Goal: Task Accomplishment & Management: Manage account settings

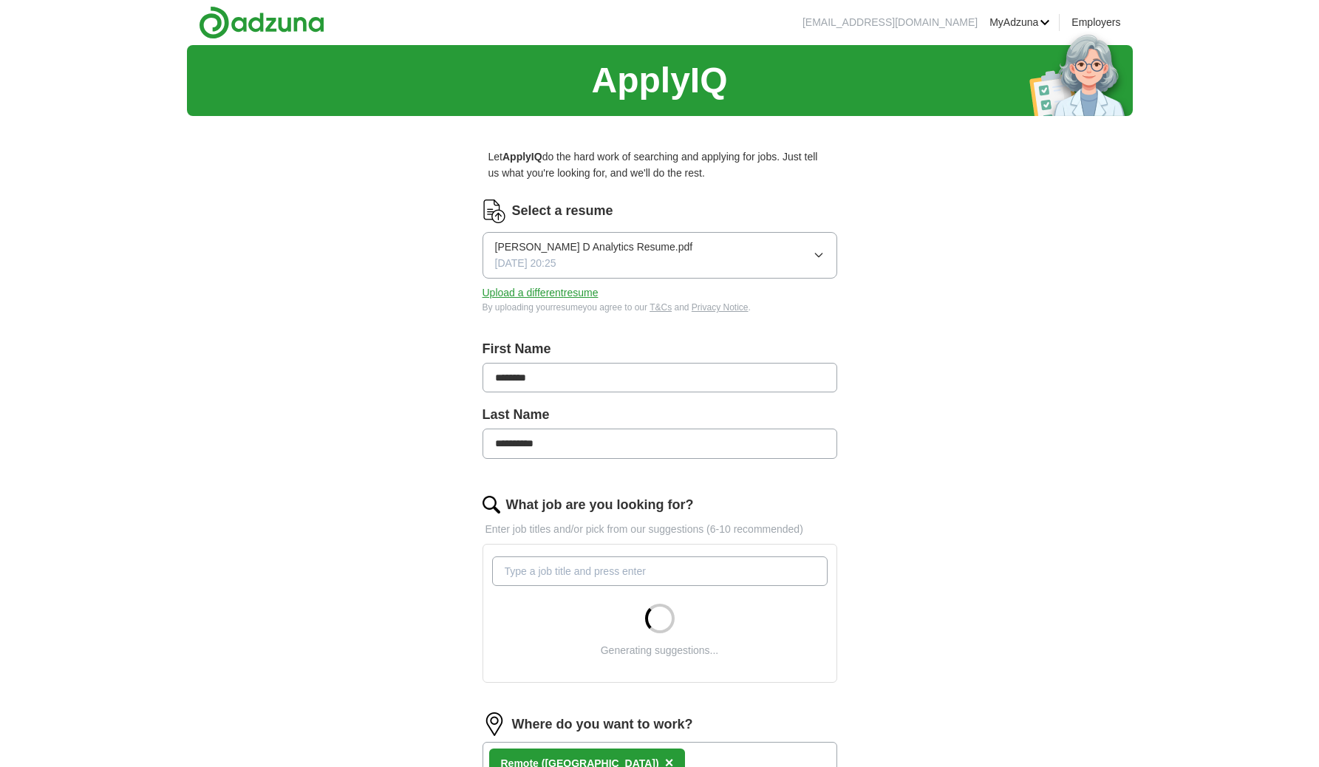
click at [816, 250] on icon "button" at bounding box center [819, 255] width 12 height 12
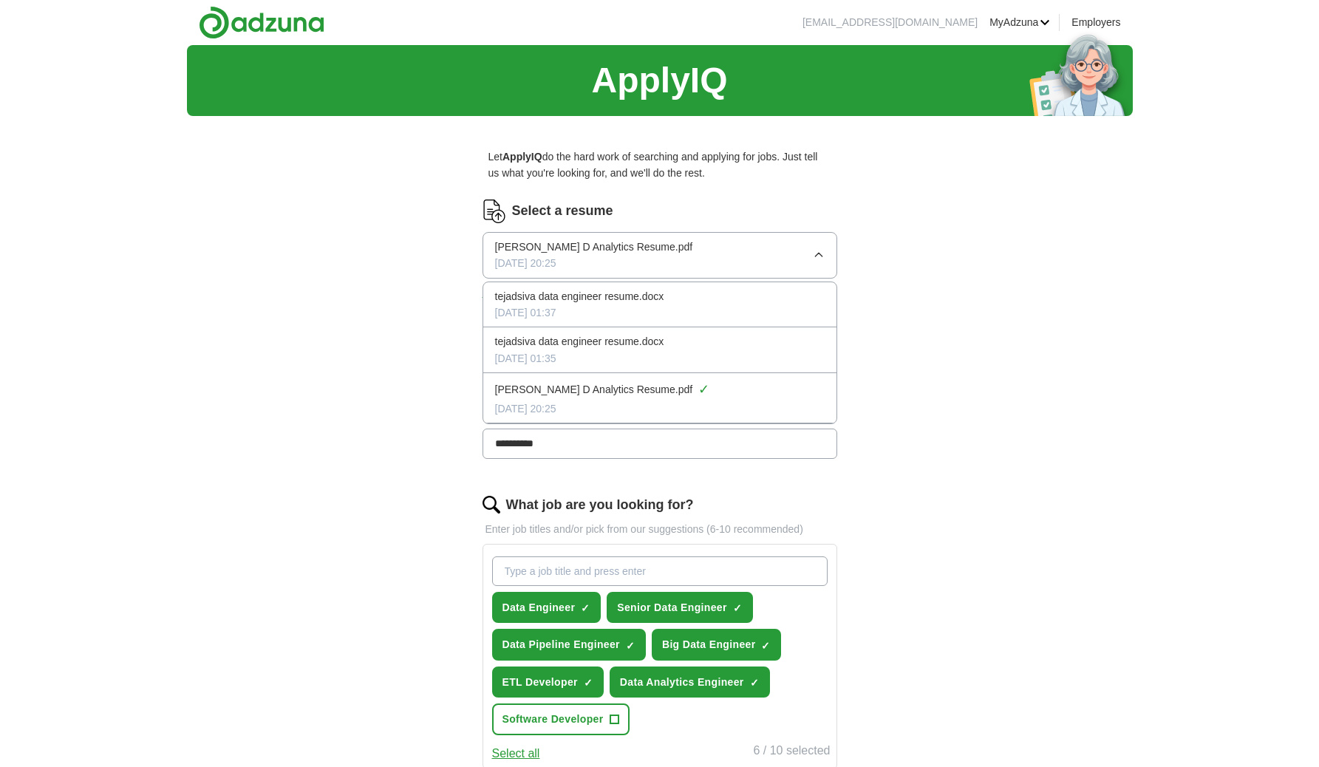
click at [635, 305] on div "[DATE] 01:37" at bounding box center [660, 312] width 330 height 16
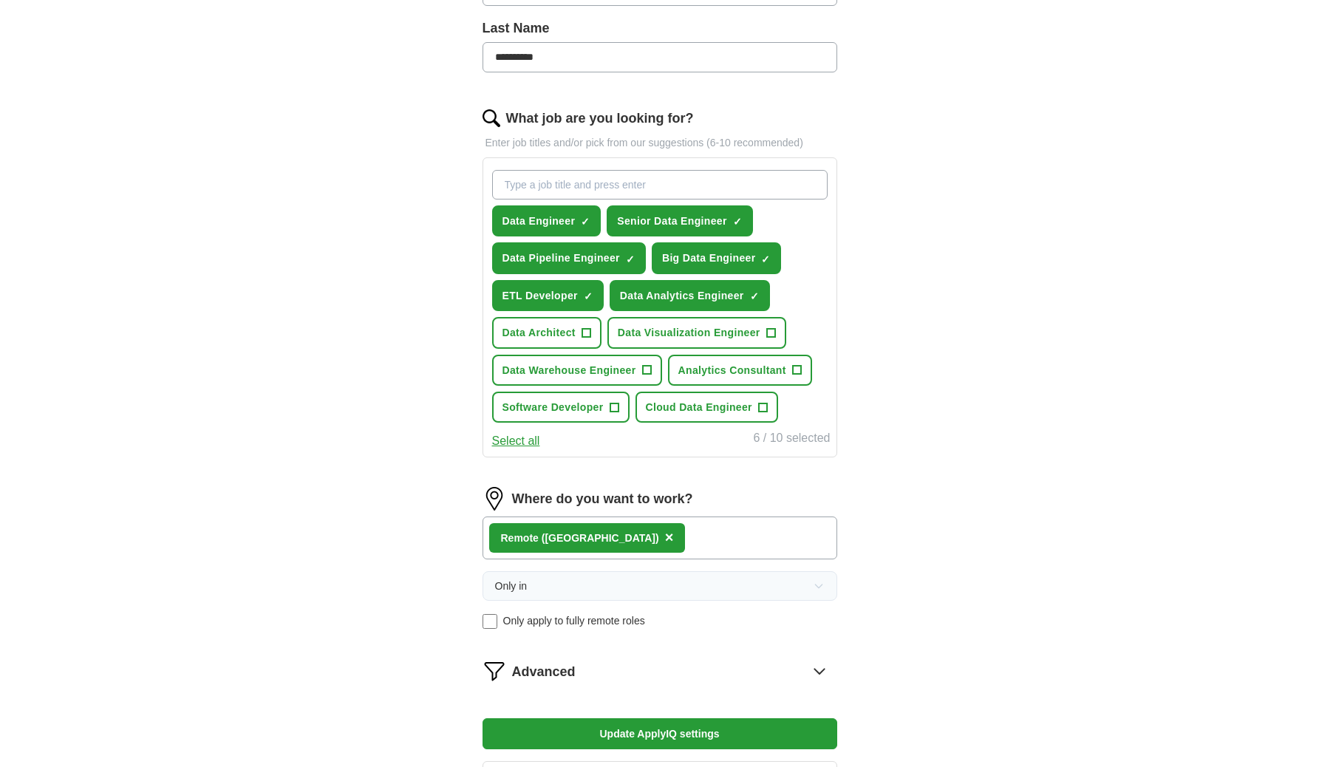
scroll to position [364, 0]
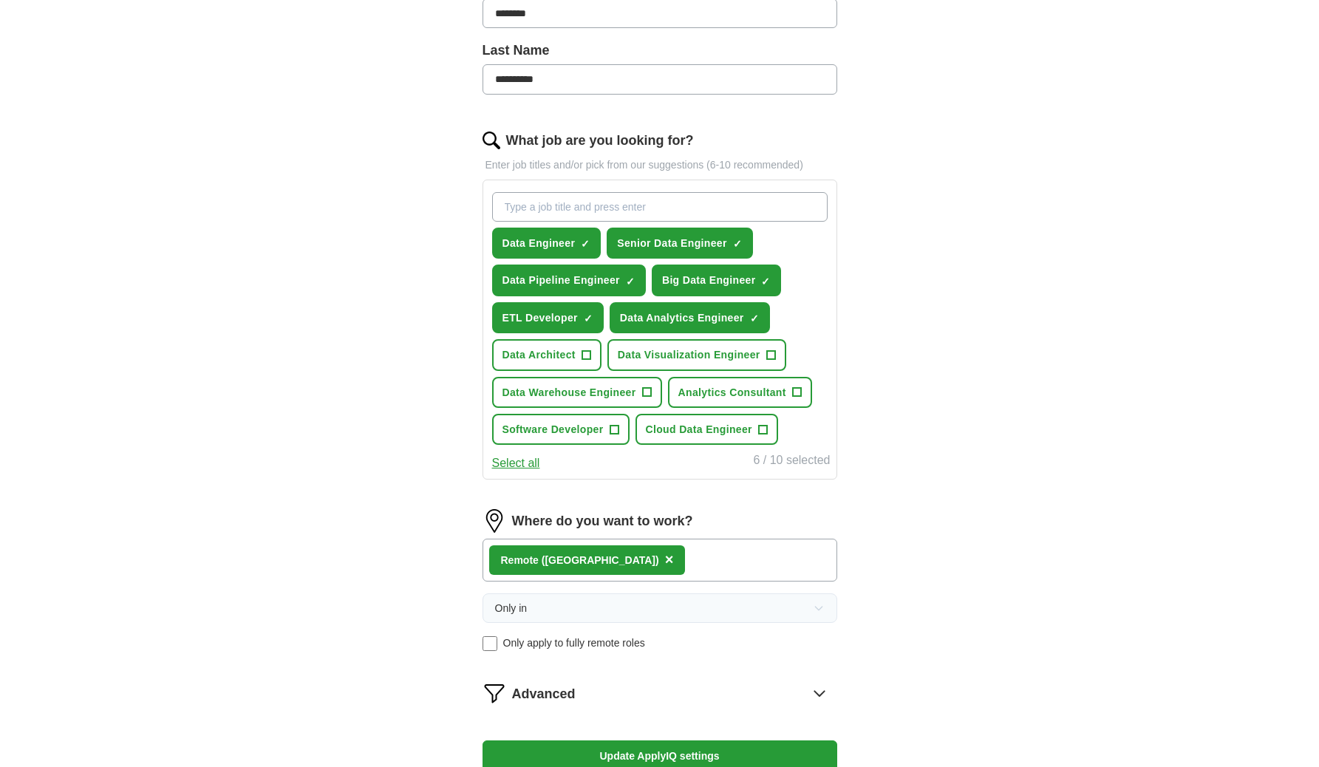
click at [519, 461] on button "Select all" at bounding box center [516, 463] width 48 height 19
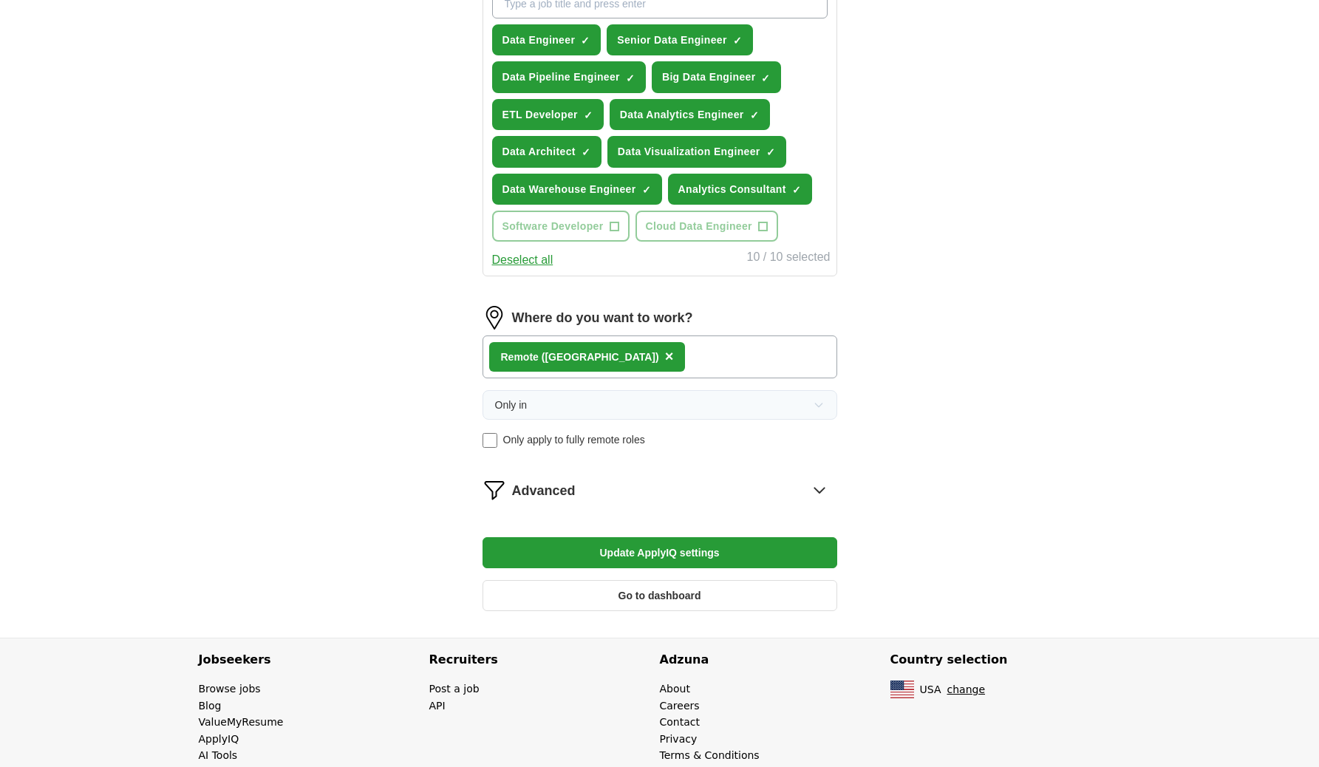
scroll to position [593, 0]
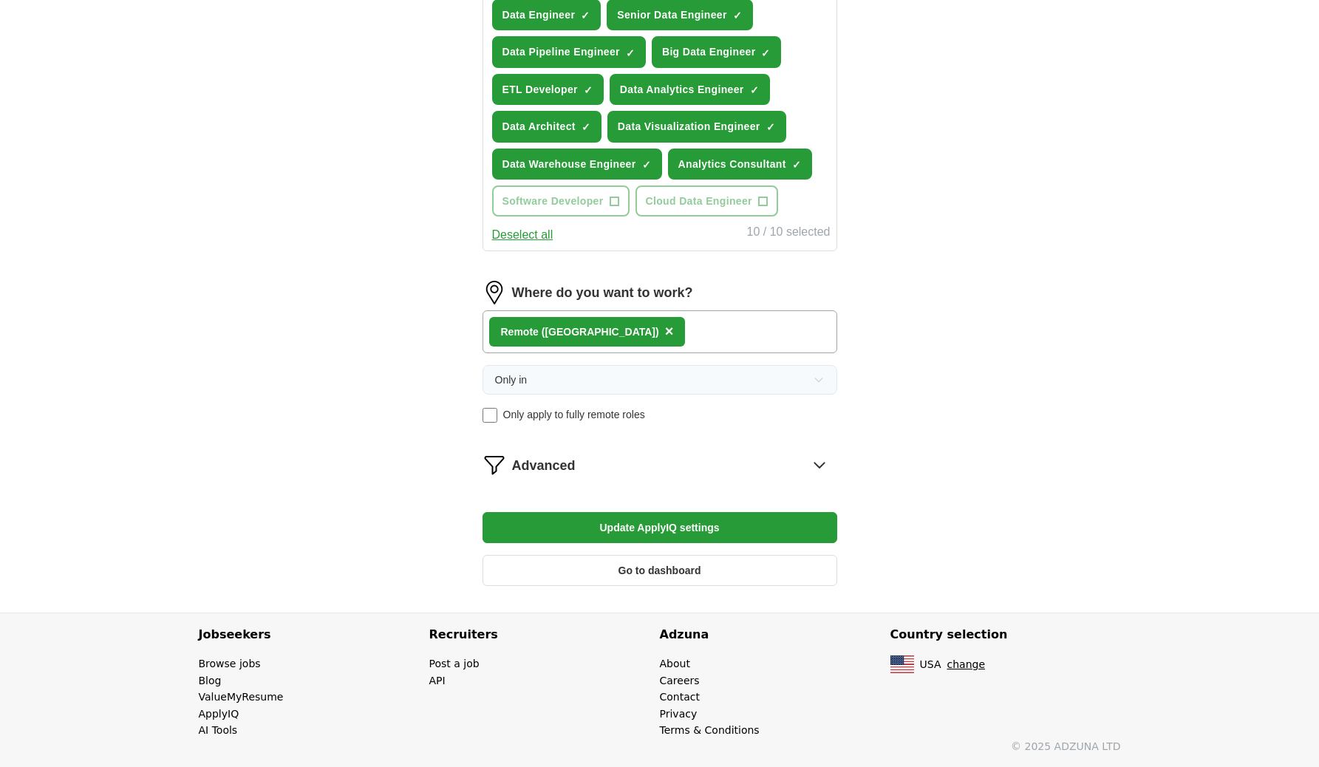
click at [822, 464] on icon at bounding box center [819, 464] width 10 height 5
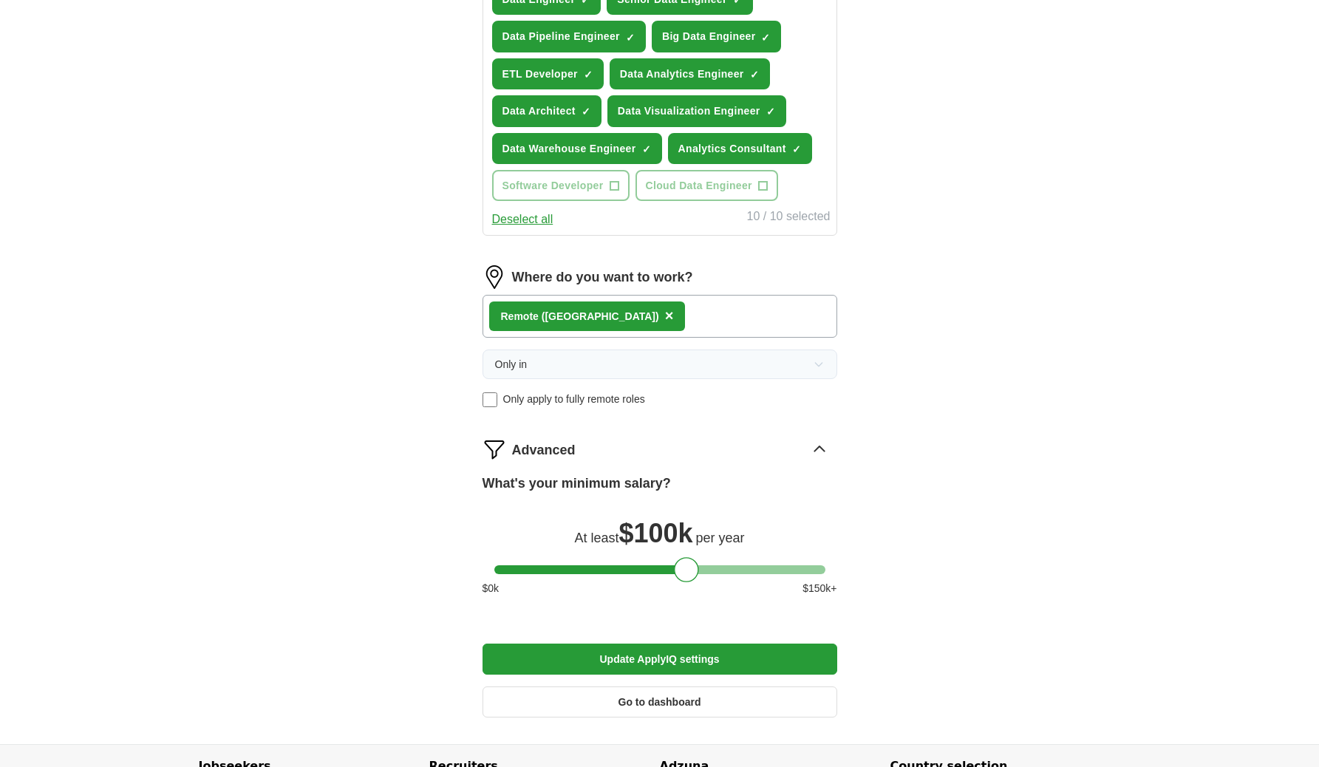
scroll to position [646, 0]
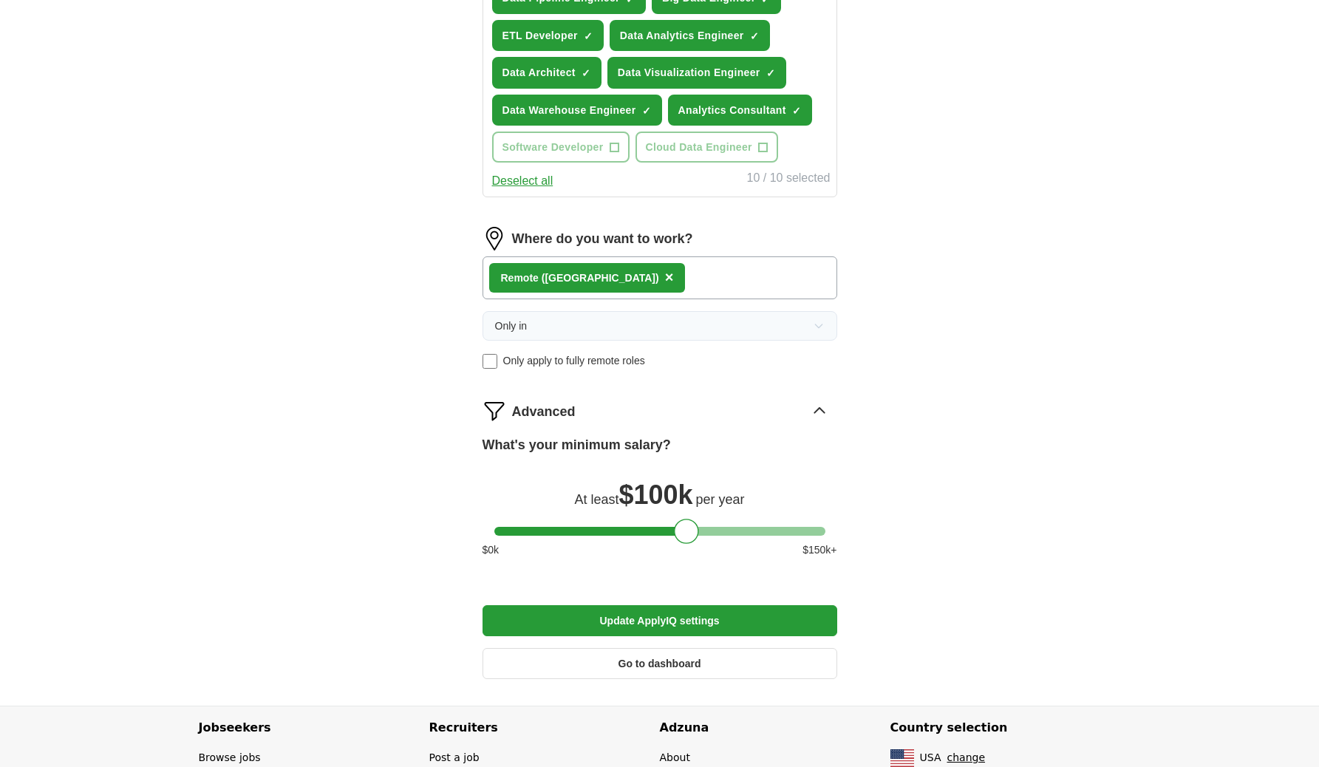
click at [669, 275] on div "Remote ([GEOGRAPHIC_DATA]) ×" at bounding box center [659, 277] width 355 height 43
click at [624, 276] on div "Remote ([GEOGRAPHIC_DATA]) ×" at bounding box center [659, 277] width 355 height 43
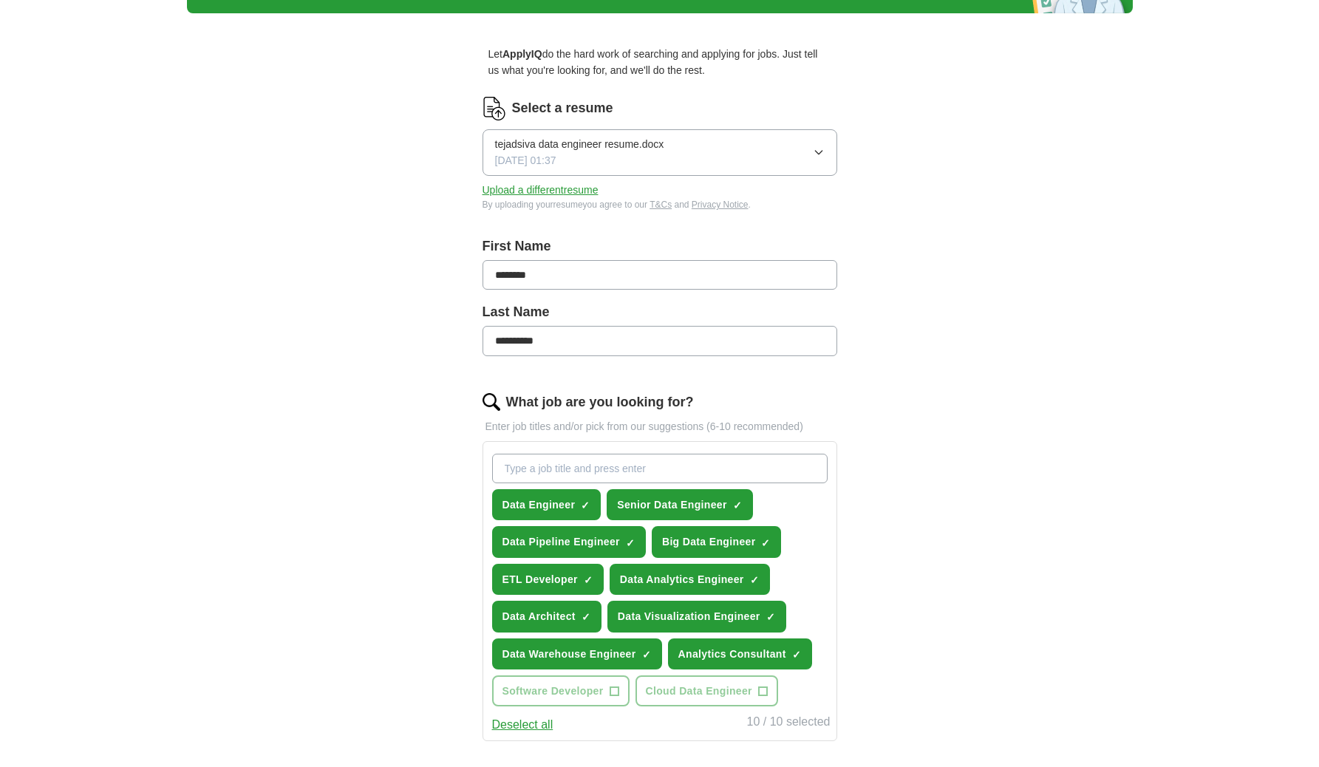
scroll to position [0, 0]
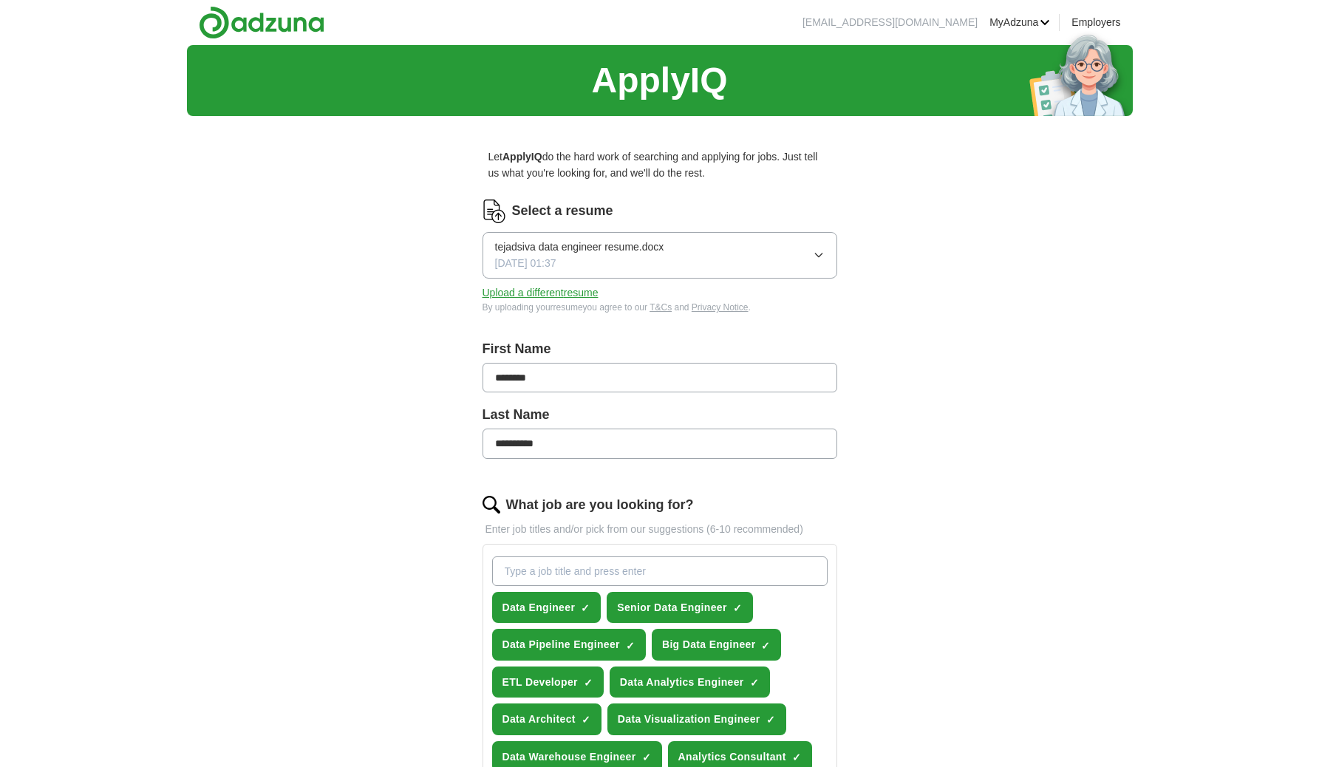
click at [818, 255] on icon "button" at bounding box center [819, 255] width 12 height 12
click at [1032, 378] on div "**********" at bounding box center [660, 698] width 946 height 1307
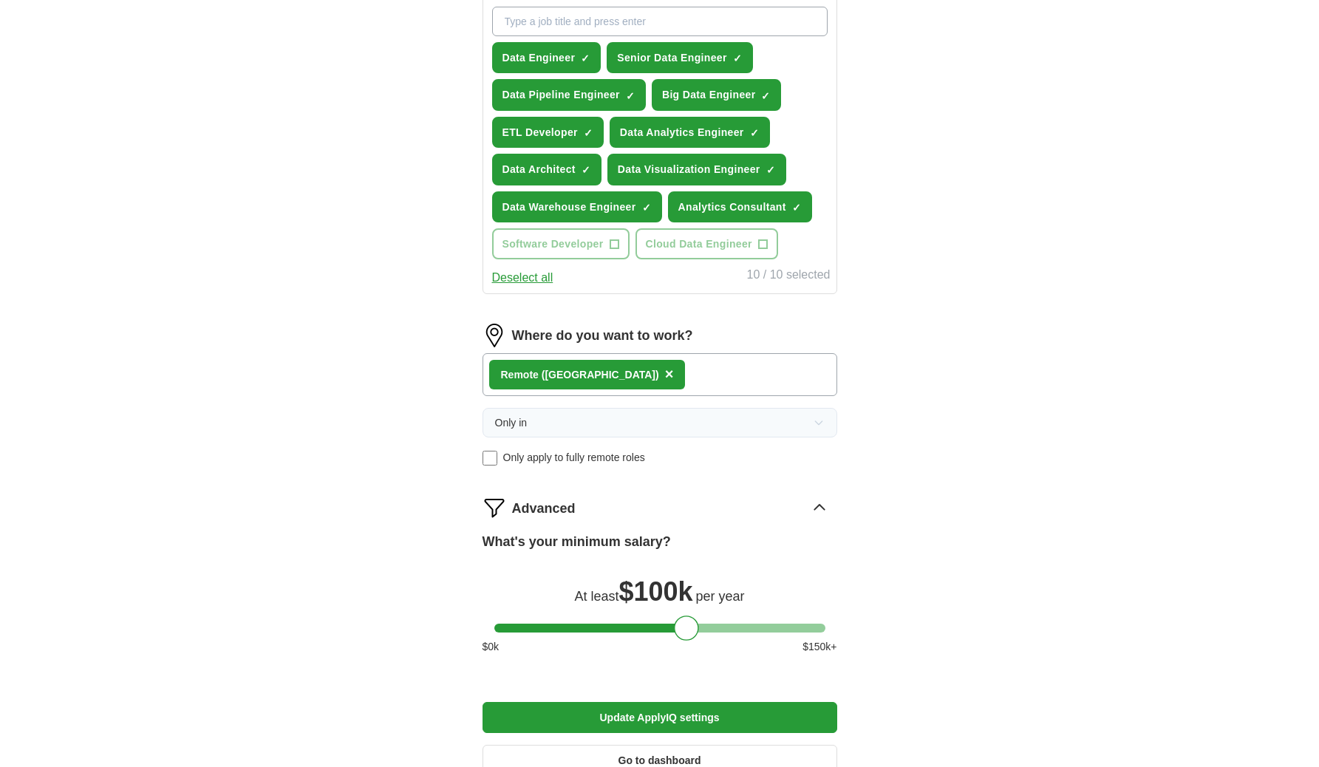
scroll to position [740, 0]
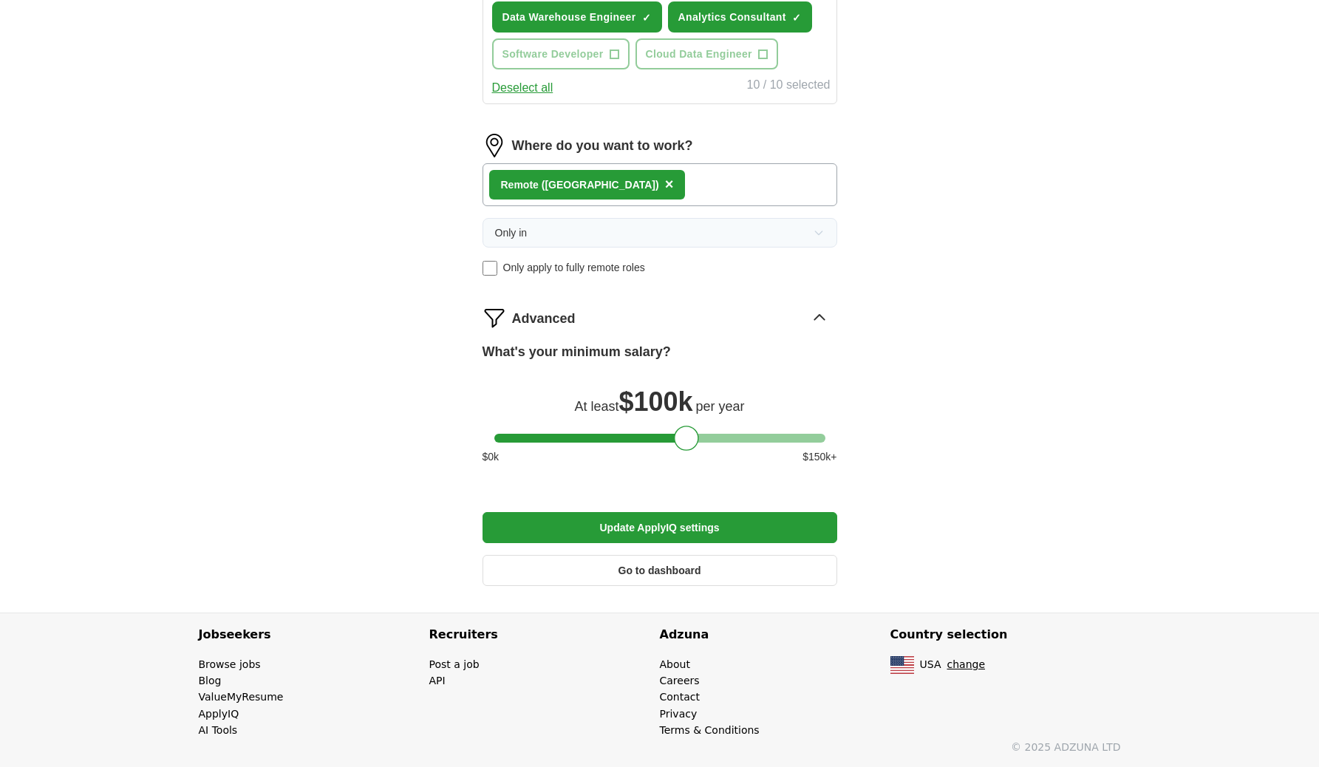
click at [711, 527] on button "Update ApplyIQ settings" at bounding box center [659, 527] width 355 height 31
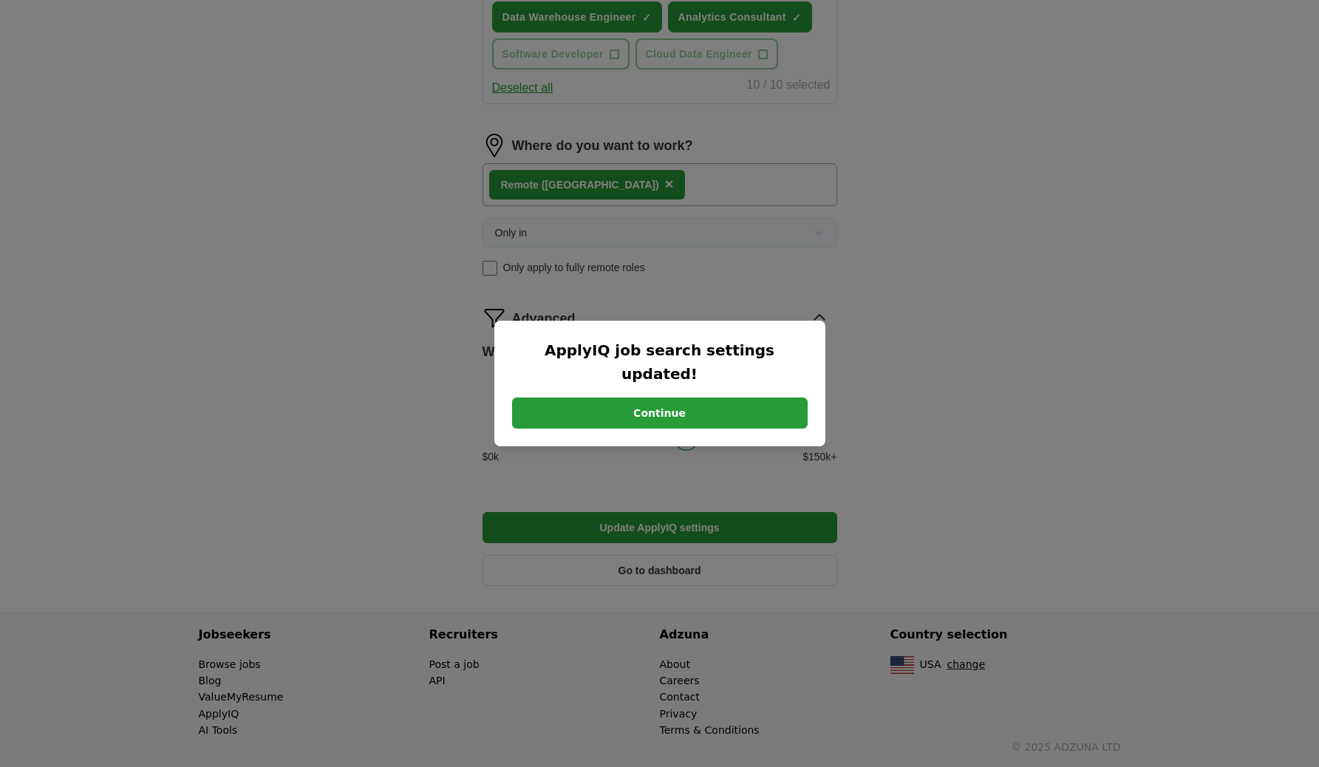
click at [692, 406] on button "Continue" at bounding box center [660, 412] width 296 height 31
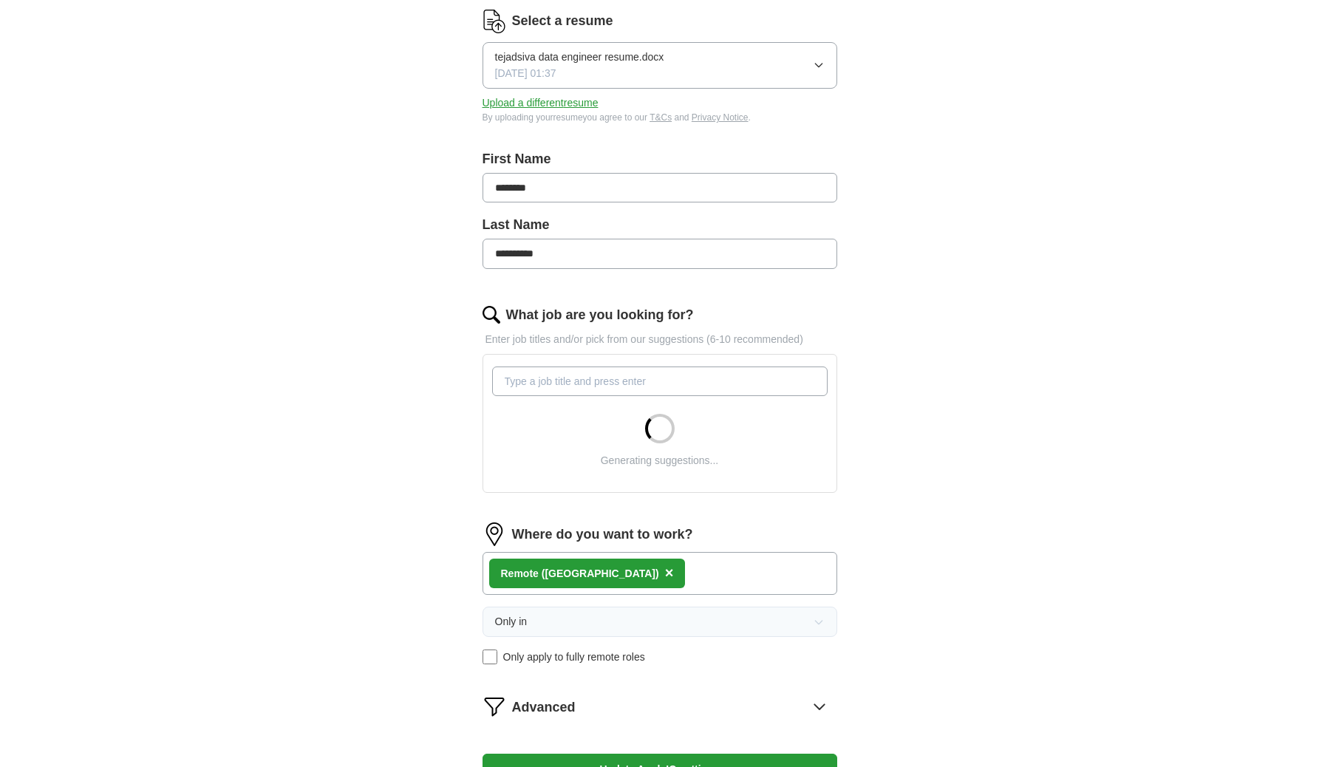
scroll to position [431, 0]
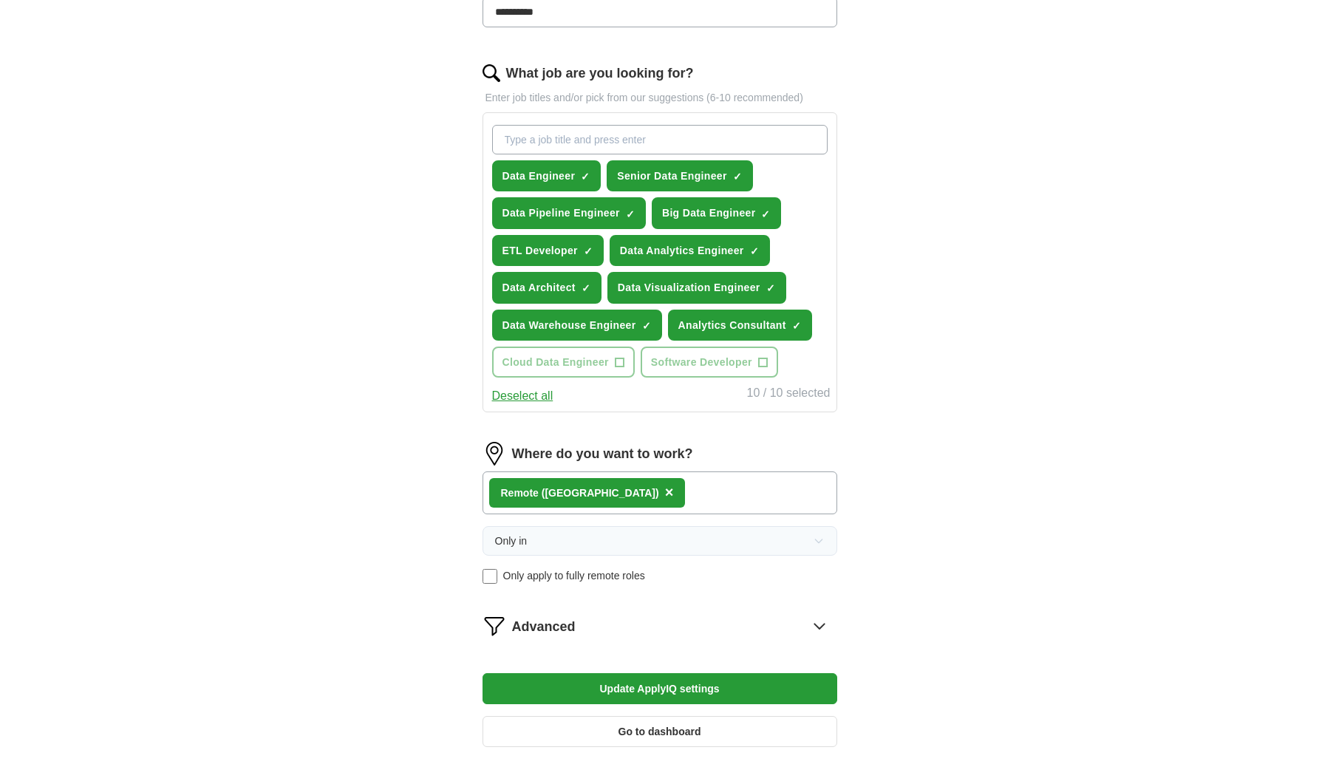
click at [658, 321] on button "Data Warehouse Engineer ✓ ×" at bounding box center [577, 325] width 170 height 31
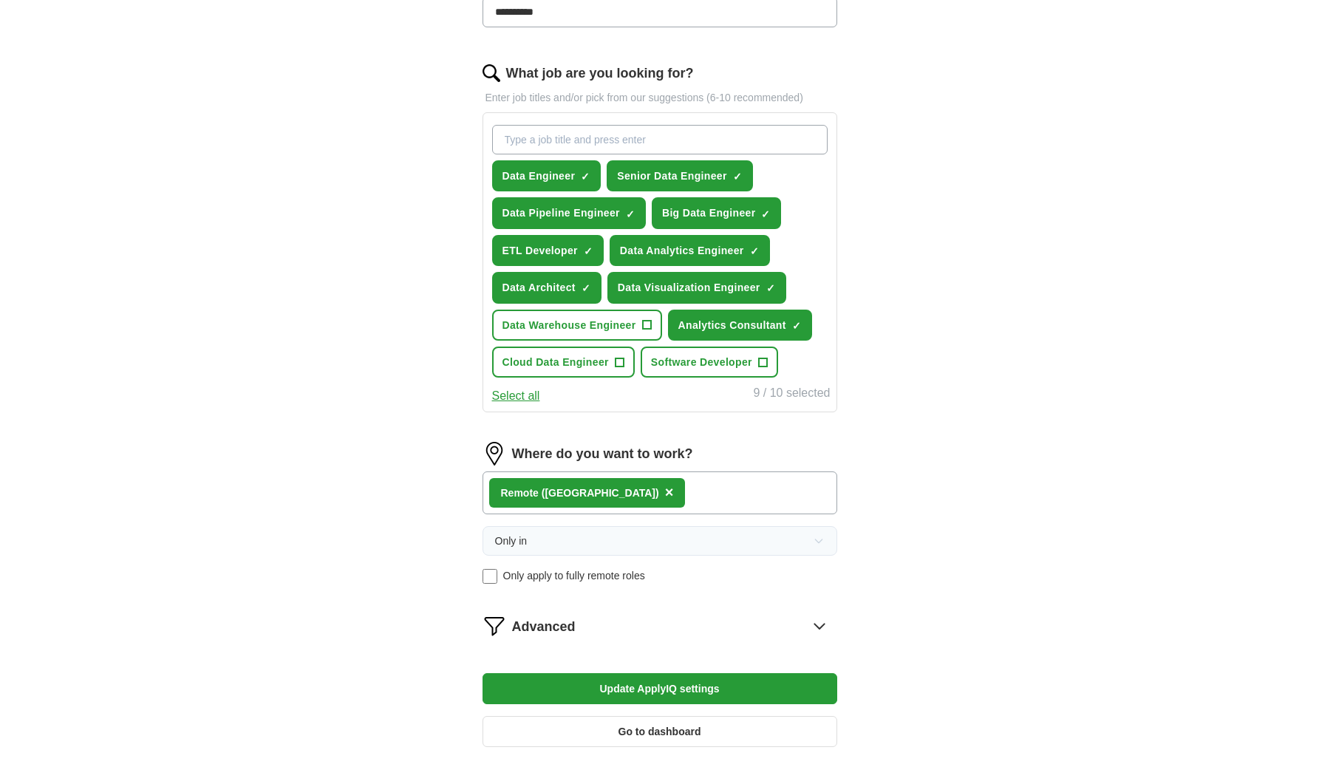
click at [632, 326] on span "Data Warehouse Engineer" at bounding box center [569, 325] width 134 height 16
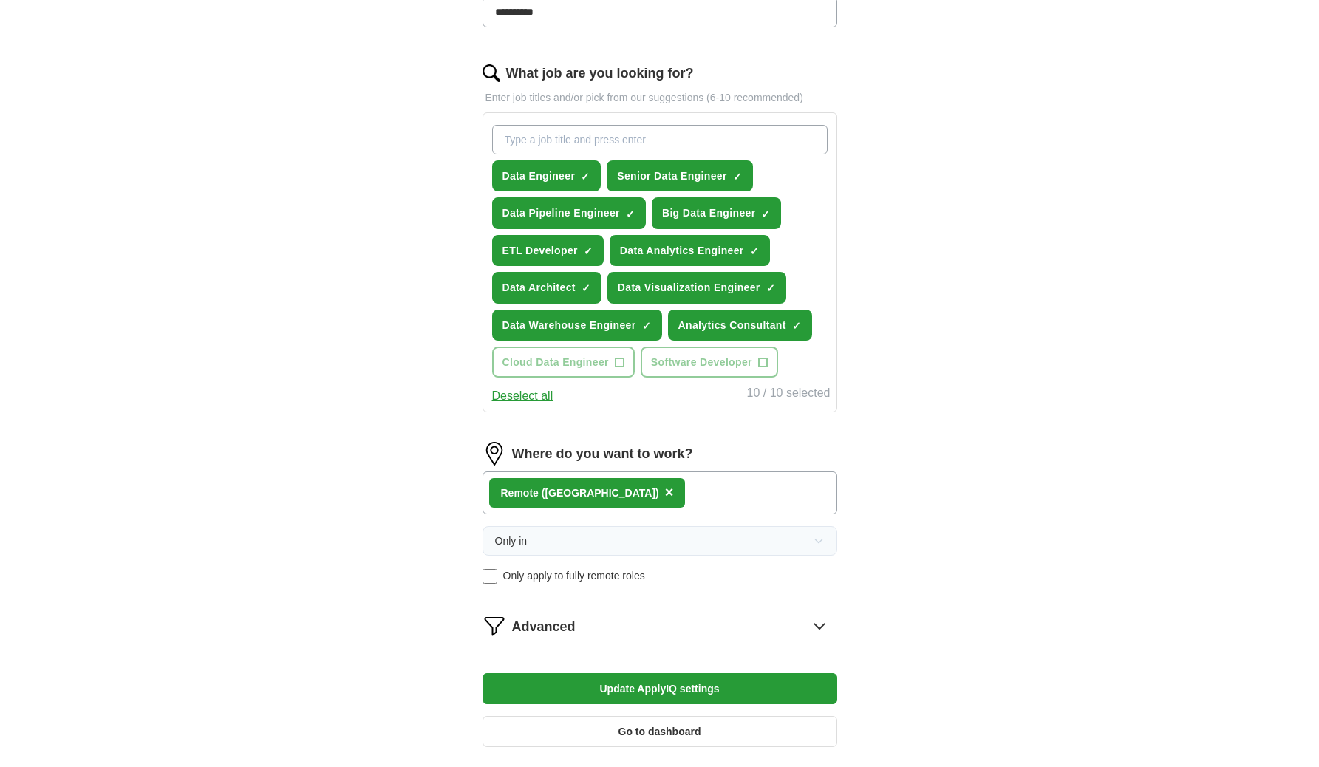
click at [653, 494] on div "Remote ([GEOGRAPHIC_DATA]) ×" at bounding box center [659, 492] width 355 height 43
click at [680, 490] on div "Remote ([GEOGRAPHIC_DATA]) ×" at bounding box center [659, 492] width 355 height 43
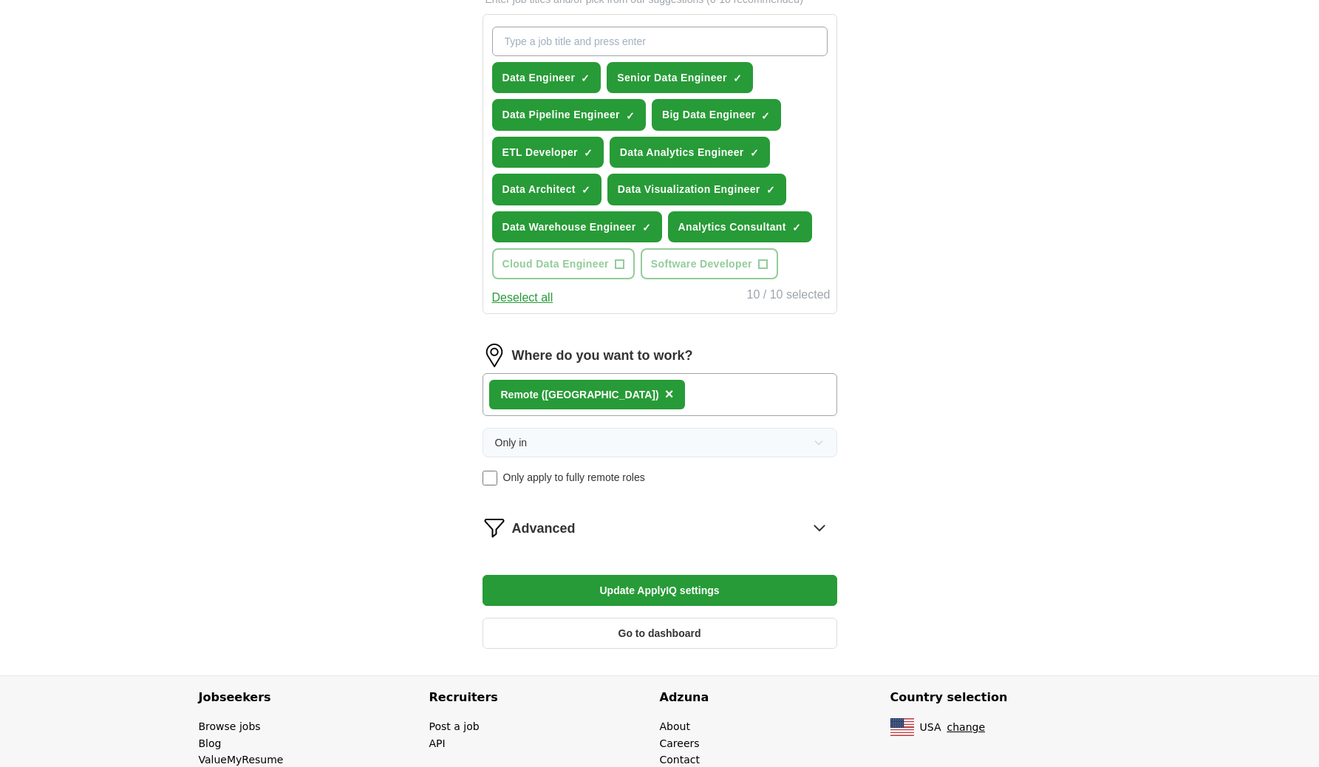
scroll to position [554, 0]
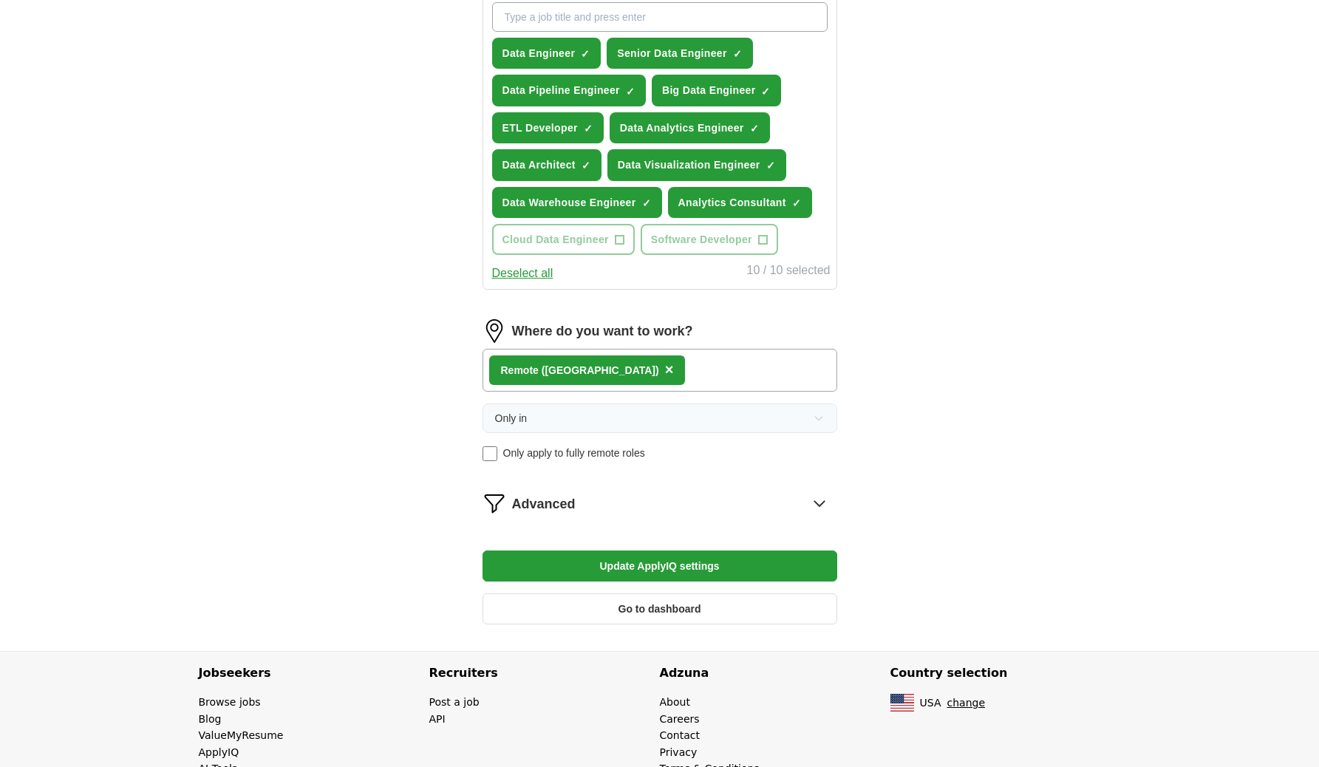
click at [669, 383] on div "Remote ([GEOGRAPHIC_DATA]) ×" at bounding box center [659, 370] width 355 height 43
click at [578, 377] on div "Remote ([GEOGRAPHIC_DATA]) ×" at bounding box center [587, 370] width 197 height 30
click at [577, 375] on div "Remote ([GEOGRAPHIC_DATA]) ×" at bounding box center [587, 370] width 197 height 30
click at [665, 372] on span "×" at bounding box center [669, 369] width 9 height 16
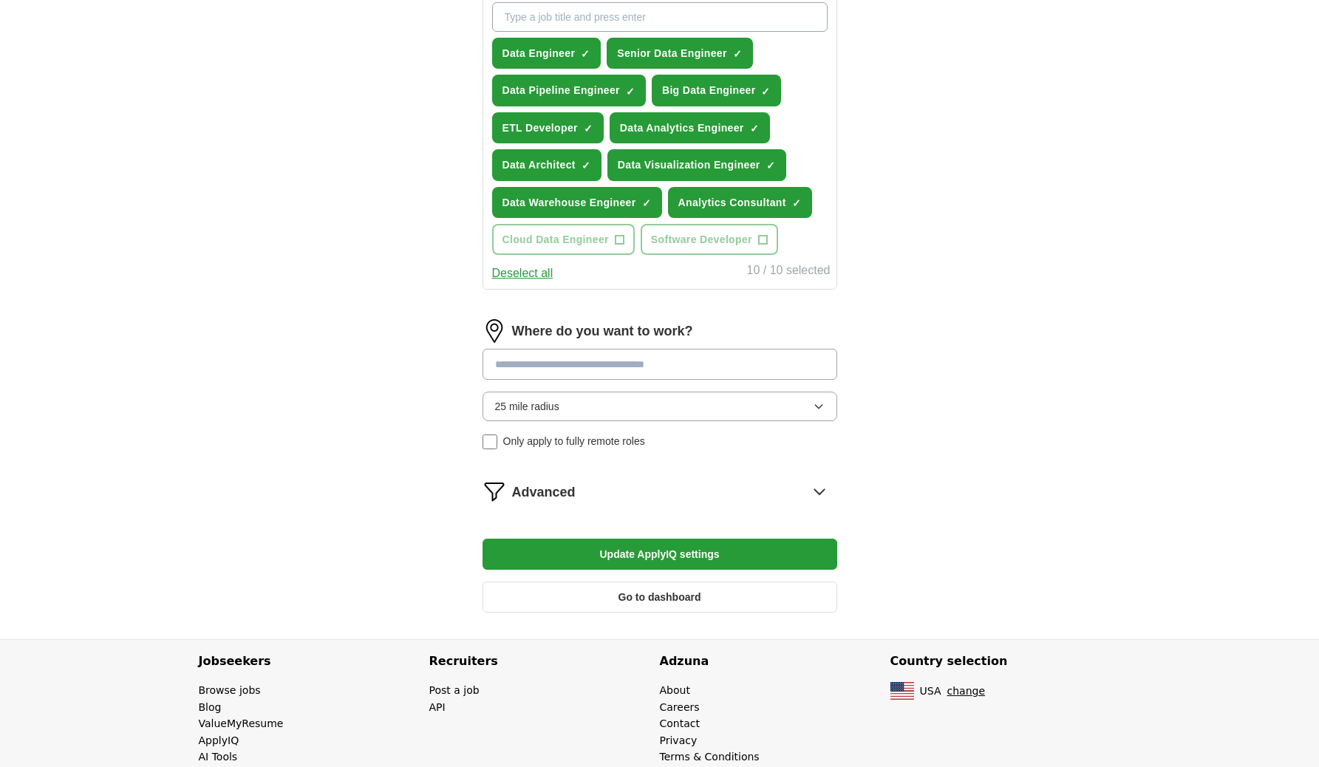
click at [573, 369] on input at bounding box center [659, 364] width 355 height 31
click at [561, 414] on div "Where do you want to work? 25 mile radius Only apply to fully remote roles" at bounding box center [659, 390] width 355 height 143
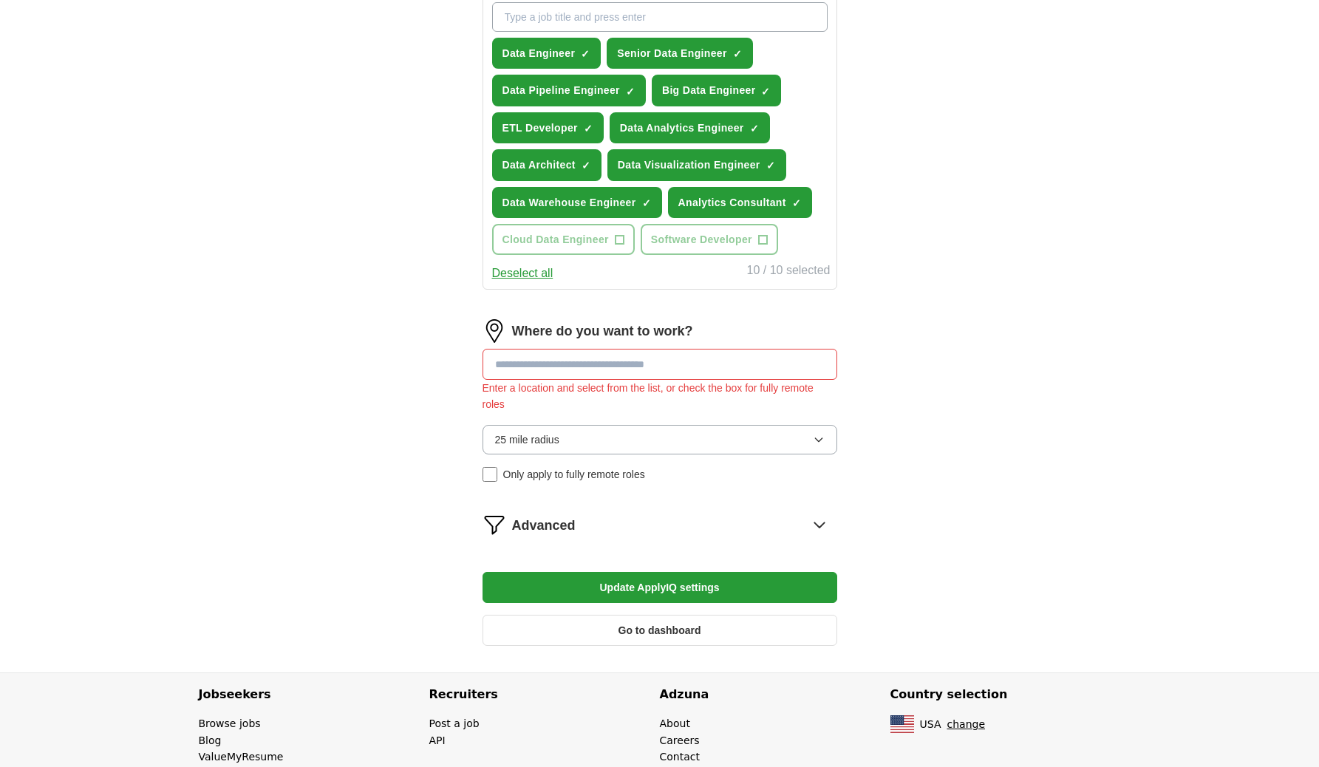
click at [584, 443] on button "25 mile radius" at bounding box center [659, 440] width 355 height 30
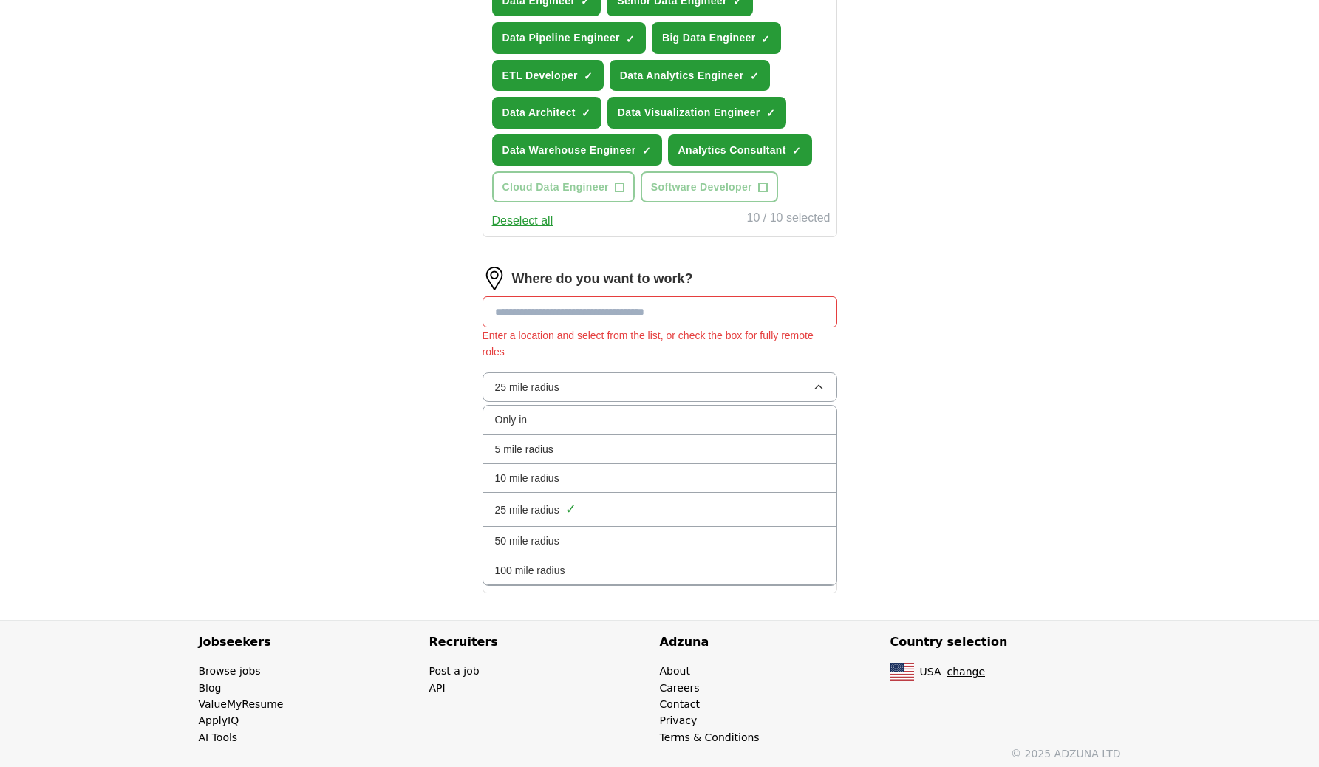
scroll to position [608, 0]
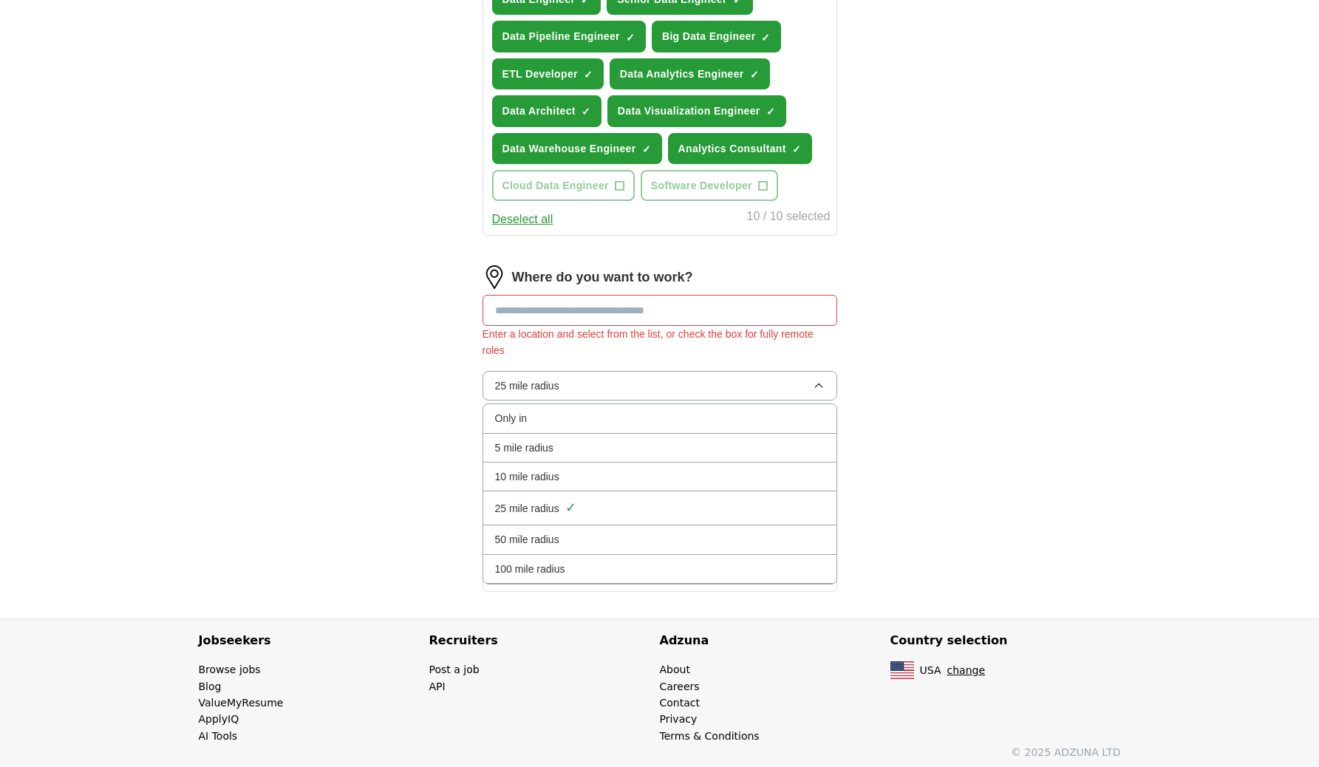
click at [567, 429] on li "Only in" at bounding box center [659, 418] width 353 height 29
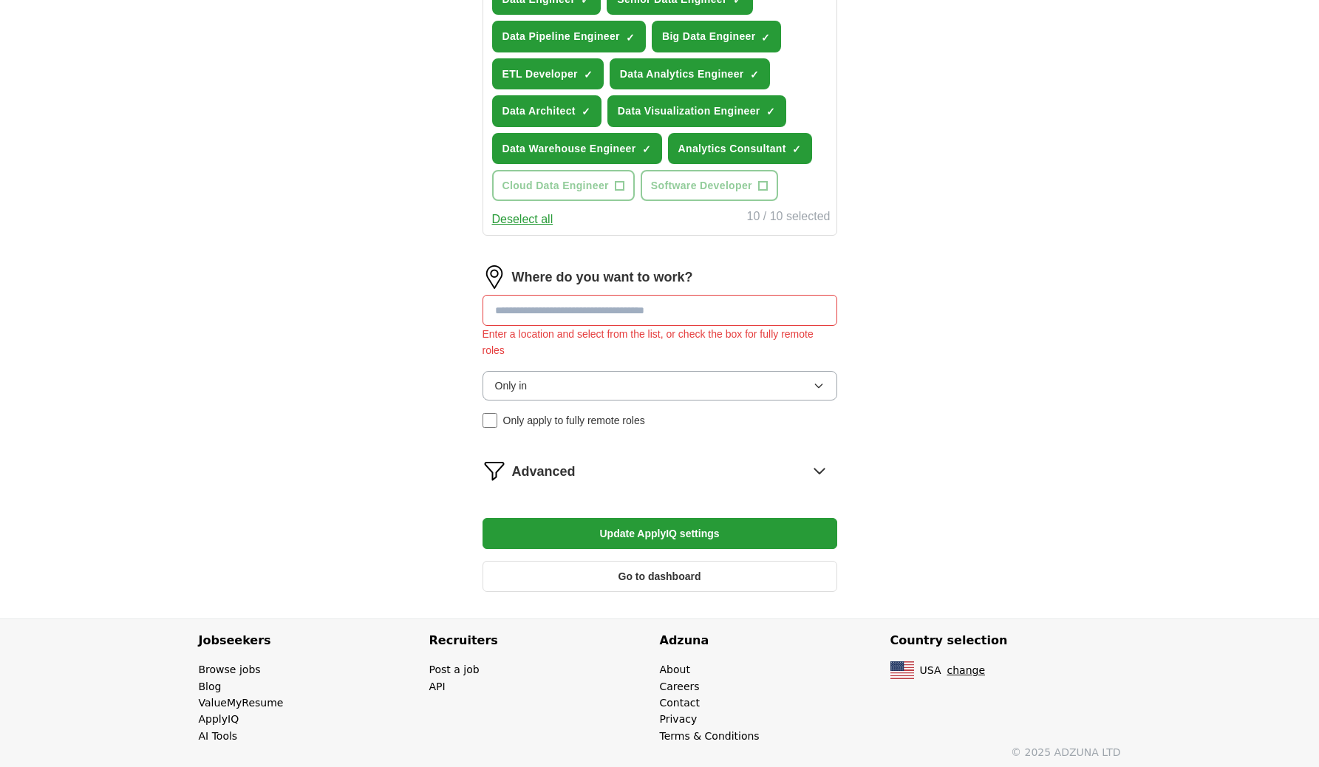
click at [584, 320] on input at bounding box center [659, 310] width 355 height 31
type input "*****"
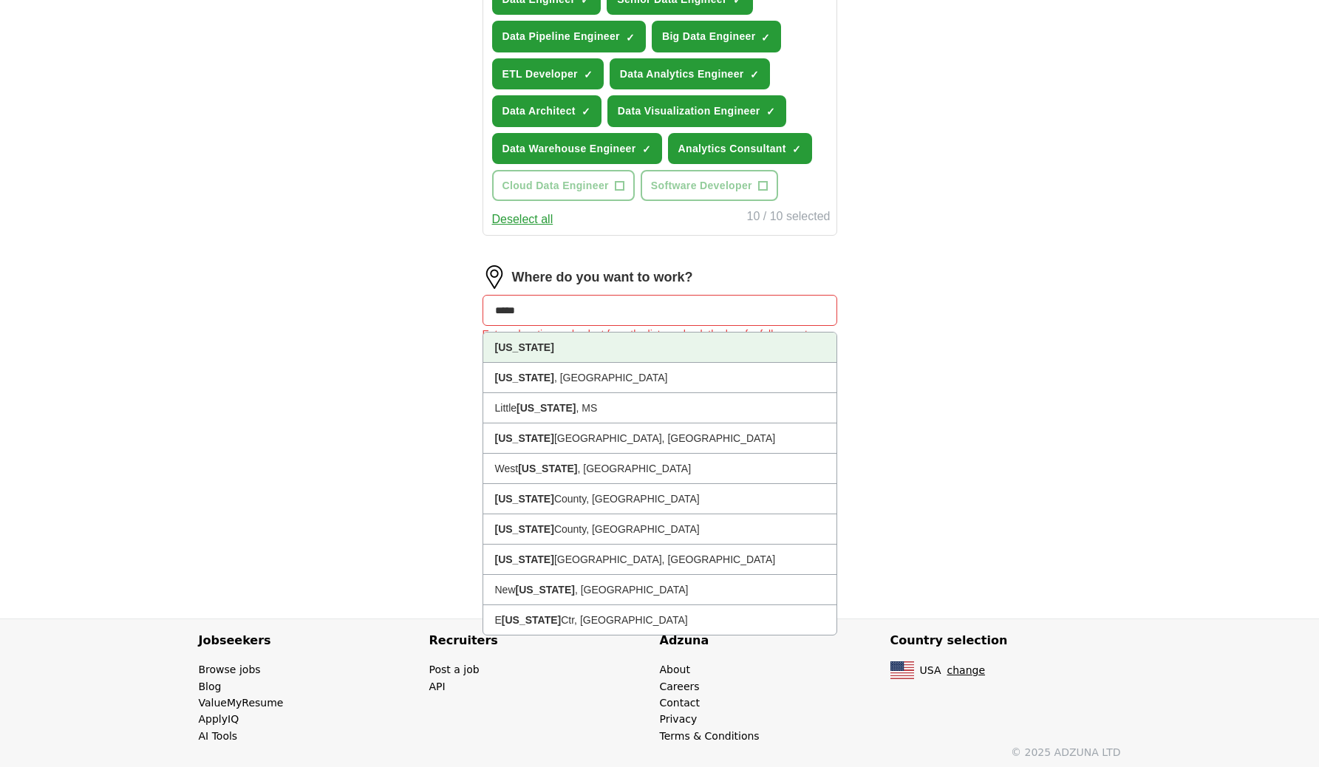
click at [566, 350] on li "[US_STATE]" at bounding box center [659, 347] width 353 height 30
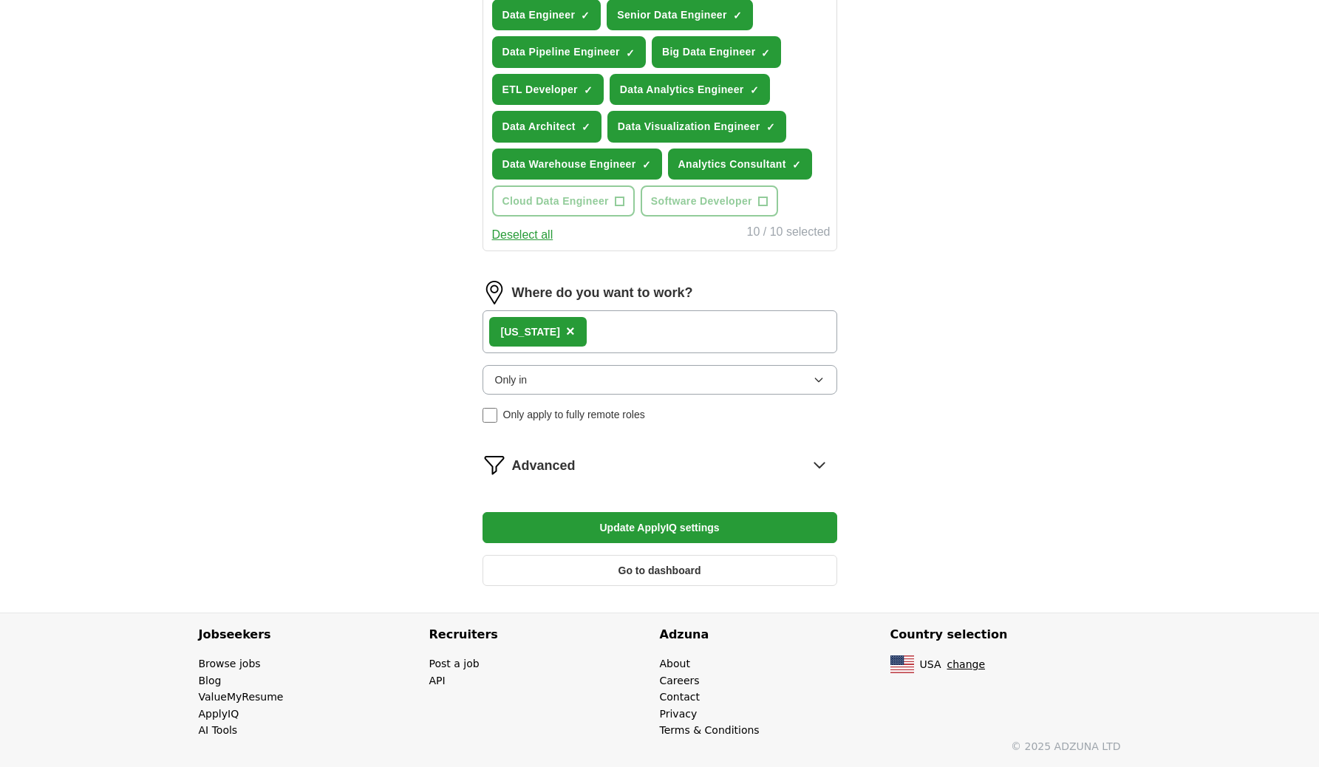
click at [602, 326] on div "[US_STATE] ×" at bounding box center [659, 331] width 355 height 43
click at [573, 335] on div "[US_STATE] ×" at bounding box center [659, 331] width 355 height 43
click at [542, 423] on span "Only apply to fully remote roles" at bounding box center [574, 414] width 142 height 16
click at [644, 462] on div "Advanced" at bounding box center [674, 465] width 325 height 24
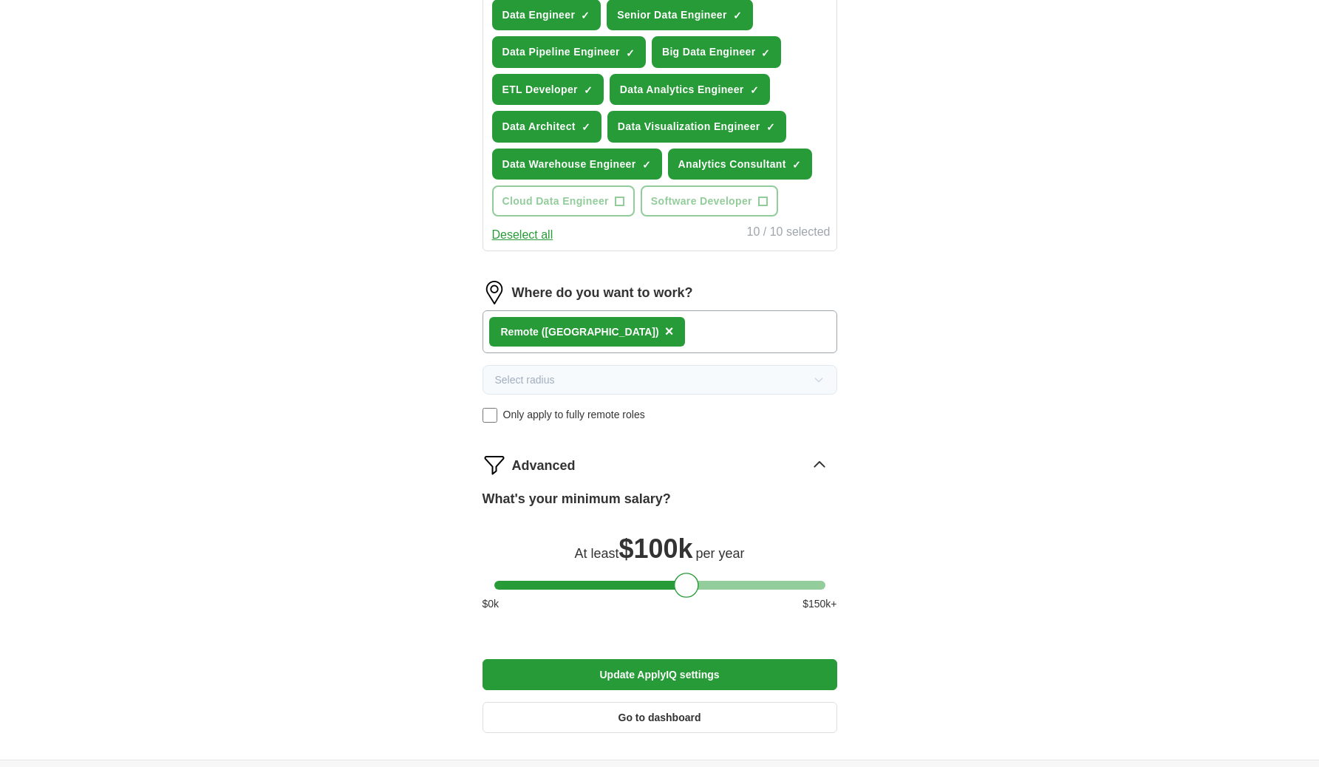
click at [644, 462] on div "Advanced" at bounding box center [674, 465] width 325 height 24
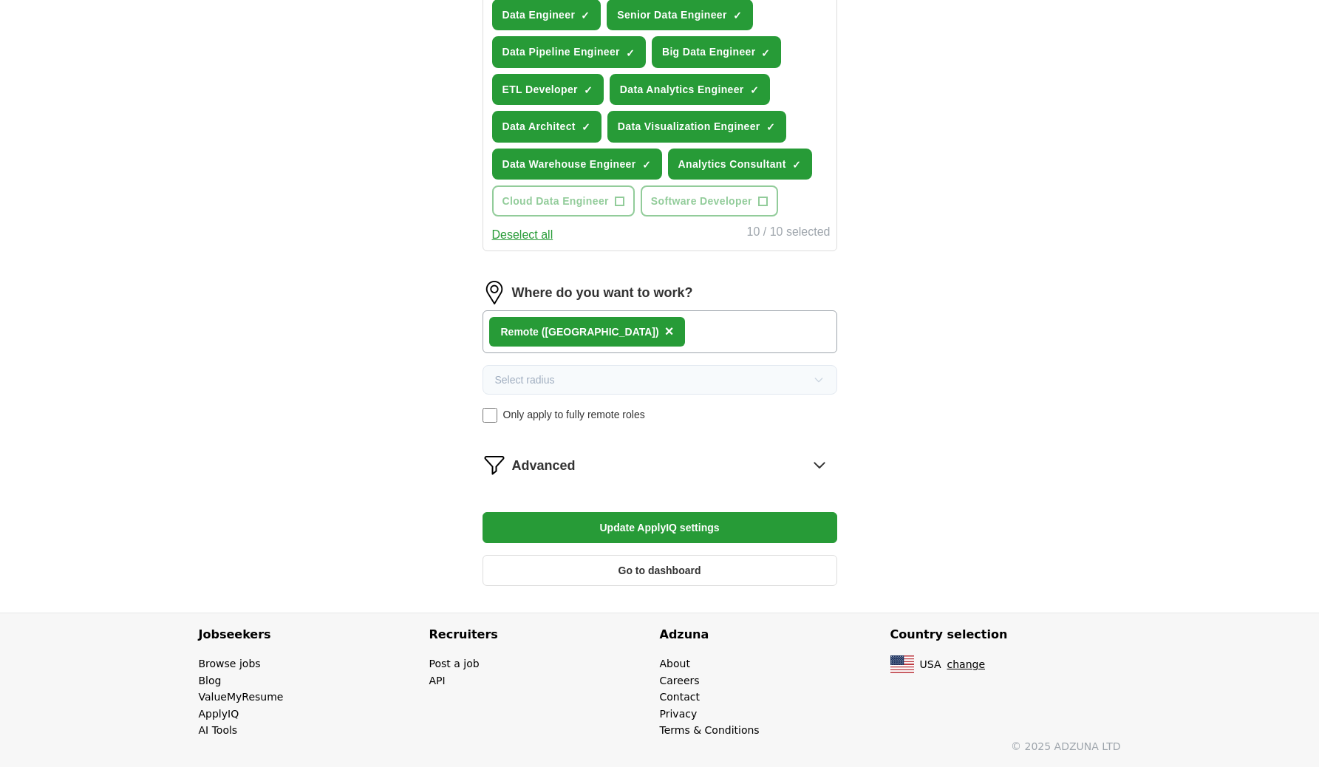
click at [629, 322] on div "Remote ([GEOGRAPHIC_DATA]) ×" at bounding box center [659, 331] width 355 height 43
click at [647, 341] on div "Remote ([GEOGRAPHIC_DATA]) ×" at bounding box center [659, 331] width 355 height 43
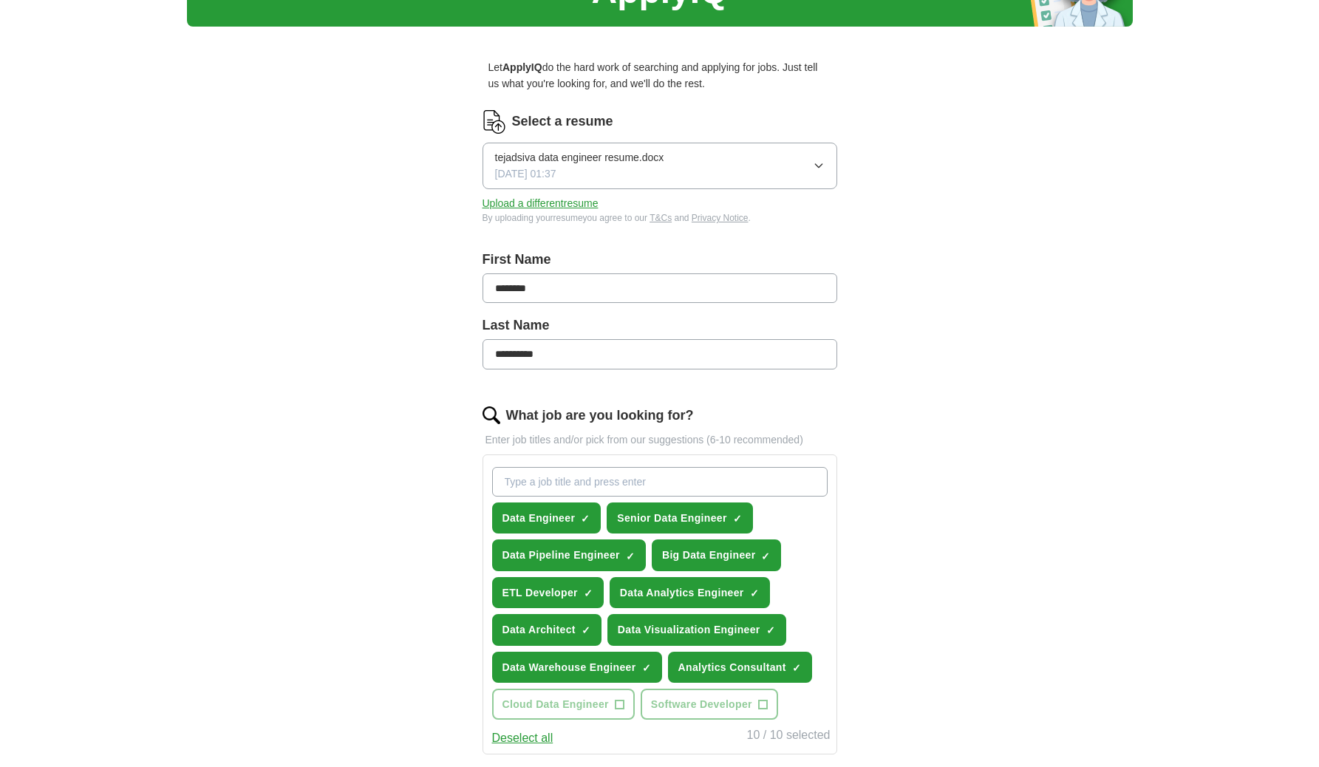
scroll to position [0, 0]
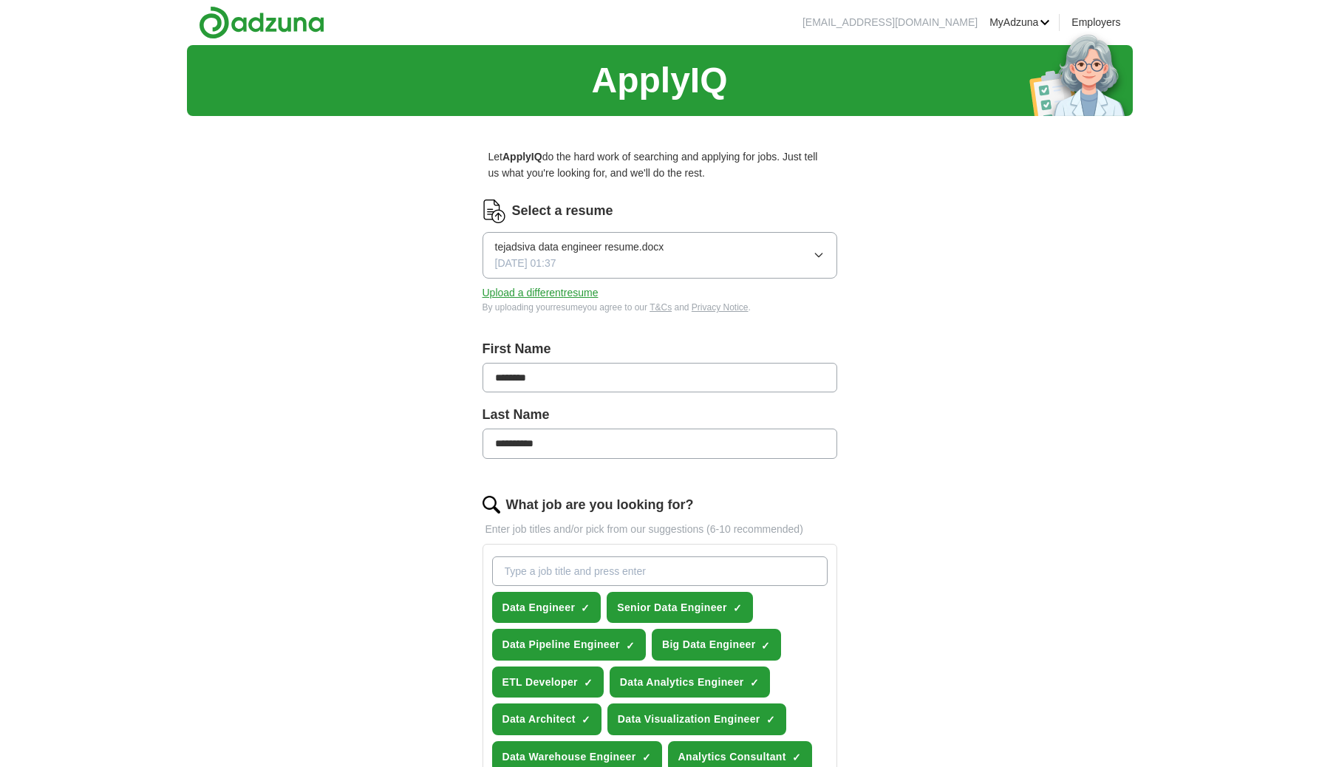
click at [1046, 23] on link "MyAdzuna" at bounding box center [1019, 22] width 61 height 16
click at [0, 0] on link "Alerts" at bounding box center [0, 0] width 0 height 0
